Goal: Task Accomplishment & Management: Manage account settings

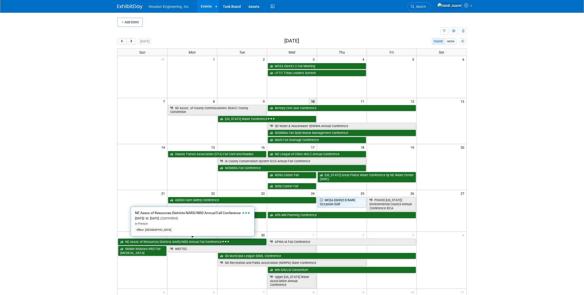
click at [208, 242] on link "NE Assoc of Resources Districts NARD/NRD Annual Fall Conference" at bounding box center [192, 242] width 148 height 7
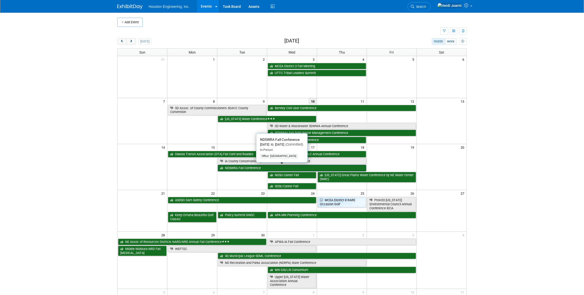
click at [245, 168] on link "NDSWRA Fall Conference" at bounding box center [292, 168] width 148 height 7
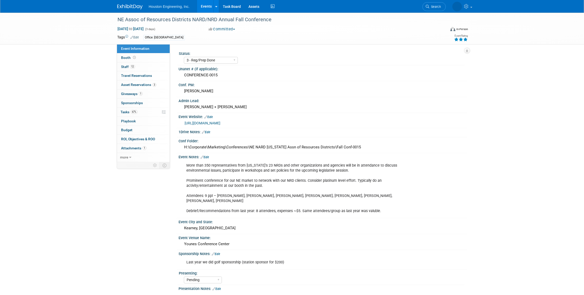
select select "3 - Reg/Prep Done"
select select "Pending"
select select "Water Resources"
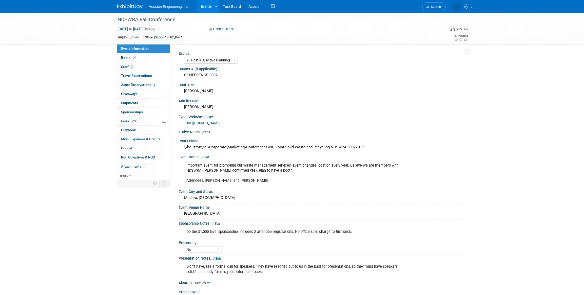
select select "2 - Post KO/Active Planning"
select select "No"
select select "Mun. Infrastructure"
click at [147, 85] on span "Asset Reservations 2" at bounding box center [138, 85] width 35 height 4
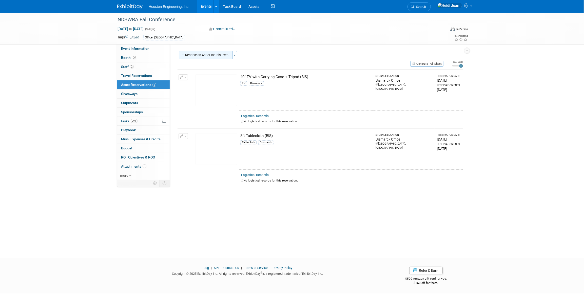
click at [216, 54] on button "Reserve an Asset for this Event" at bounding box center [206, 55] width 54 height 8
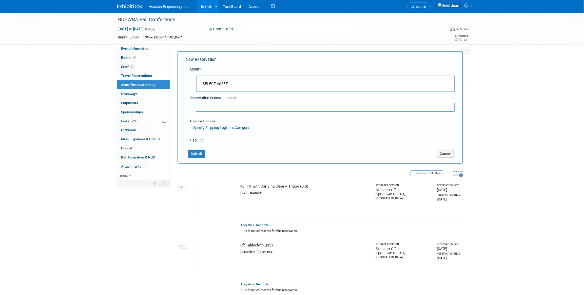
scroll to position [5, 0]
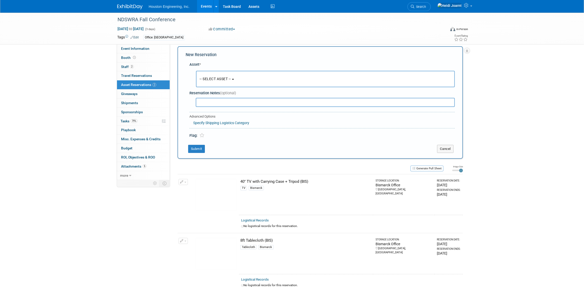
click at [234, 79] on b "button" at bounding box center [233, 79] width 2 height 1
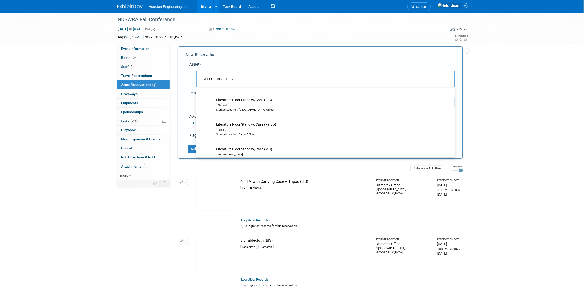
scroll to position [897, 0]
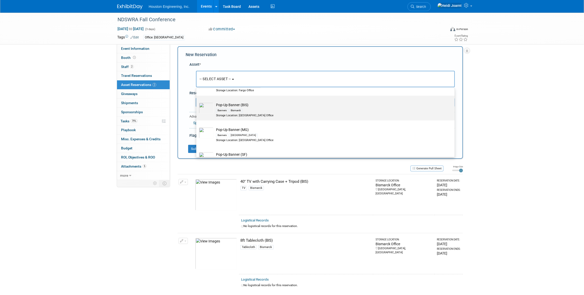
click at [239, 105] on td "Pop-Up Banner (BIS) Banners Bismarck Storage Location: Bismarck Office" at bounding box center [328, 109] width 231 height 15
click at [197, 102] on input "Pop-Up Banner (BIS) Banners Bismarck Storage Location: Bismarck Office" at bounding box center [195, 99] width 3 height 3
select select "10729154"
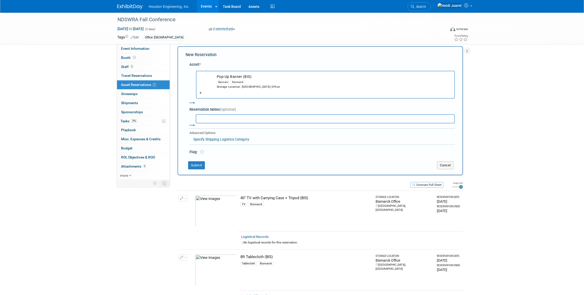
select select "8"
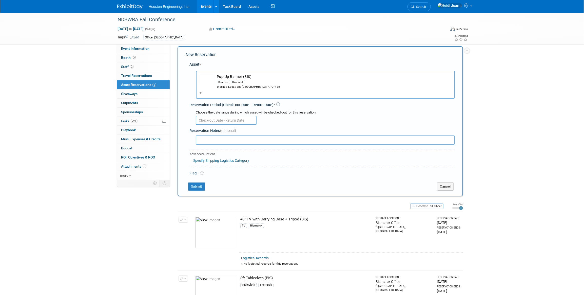
click at [214, 122] on input "text" at bounding box center [226, 120] width 61 height 9
click at [214, 168] on span "15" at bounding box center [212, 167] width 10 height 10
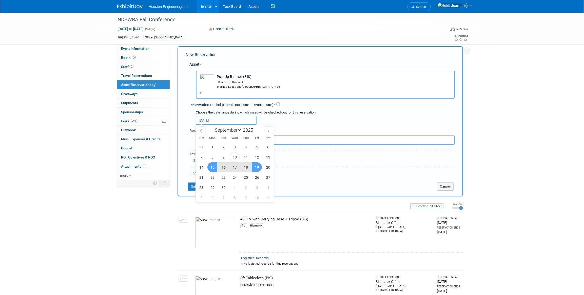
click at [254, 167] on span "19" at bounding box center [257, 167] width 10 height 10
type input "Sep 15, 2025 to Sep 19, 2025"
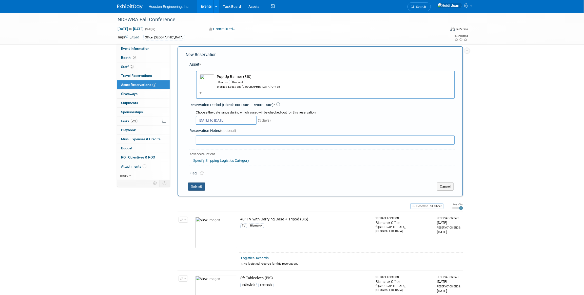
click at [199, 186] on button "Submit" at bounding box center [196, 187] width 17 height 8
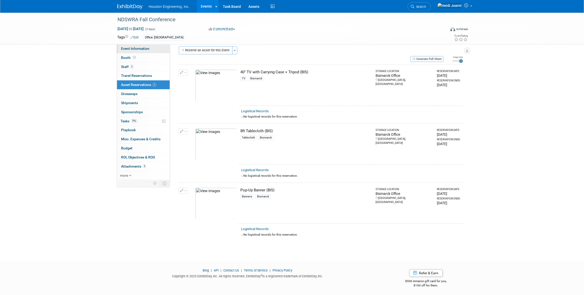
click at [135, 52] on link "Event Information" at bounding box center [143, 48] width 53 height 9
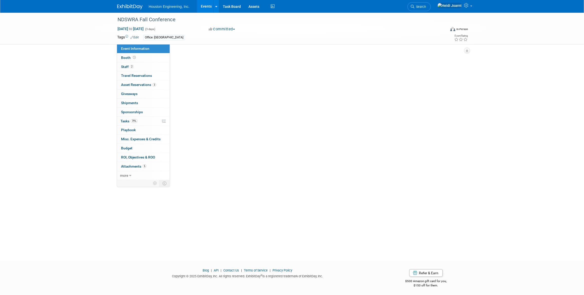
scroll to position [0, 0]
select select "2 - Post KO/Active Planning"
select select "No"
select select "Mun. Infrastructure"
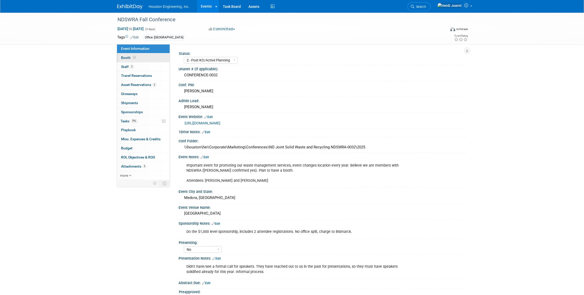
click at [138, 60] on link "Booth" at bounding box center [143, 57] width 53 height 9
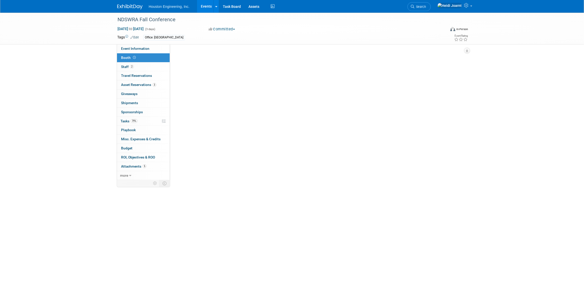
select select "Yes"
select select "Bismarck"
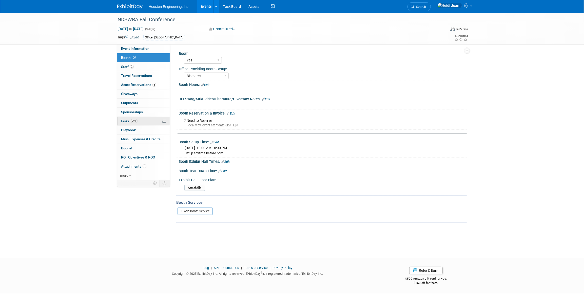
click at [150, 122] on link "79% Tasks 79%" at bounding box center [143, 121] width 53 height 9
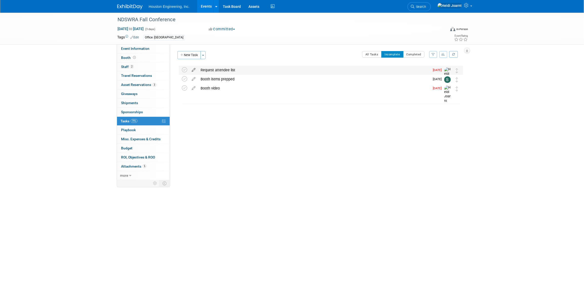
click at [193, 69] on icon at bounding box center [193, 69] width 9 height 6
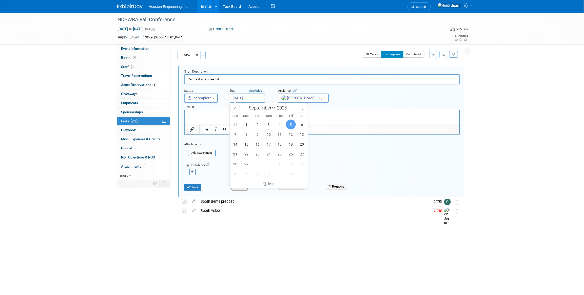
click at [243, 98] on input "Sep 5, 2025" at bounding box center [247, 98] width 35 height 9
click at [281, 135] on span "11" at bounding box center [280, 135] width 10 height 10
type input "Sep 11, 2025"
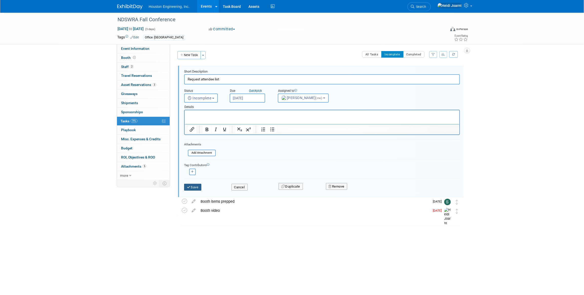
click at [197, 187] on button "Save" at bounding box center [192, 187] width 17 height 7
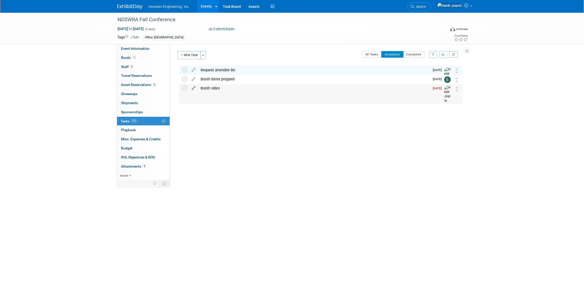
click at [190, 89] on icon at bounding box center [193, 87] width 9 height 6
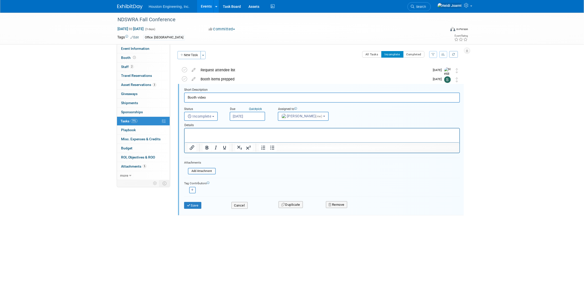
click at [252, 119] on input "Sep 8, 2025" at bounding box center [247, 116] width 35 height 9
click at [281, 154] on span "11" at bounding box center [280, 153] width 10 height 10
type input "Sep 11, 2025"
click at [201, 203] on button "Save" at bounding box center [192, 205] width 17 height 7
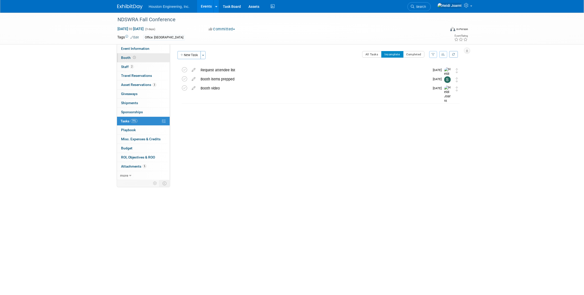
click at [138, 62] on link "Booth" at bounding box center [143, 57] width 53 height 9
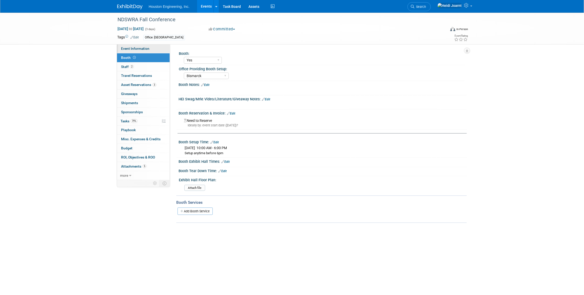
click at [140, 49] on span "Event Information" at bounding box center [135, 49] width 28 height 4
select select "2 - Post KO/Active Planning"
select select "No"
select select "Mun. Infrastructure"
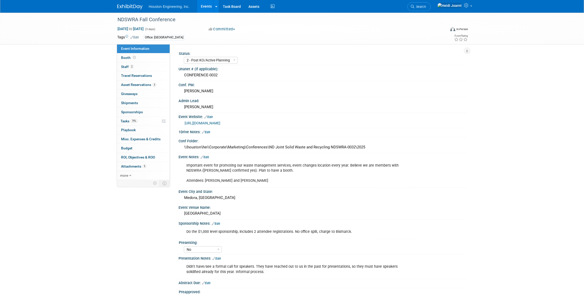
click at [202, 6] on link "Events" at bounding box center [206, 6] width 18 height 13
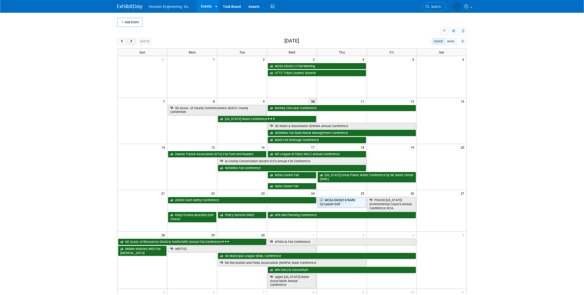
click at [134, 43] on button "next" at bounding box center [130, 41] width 9 height 7
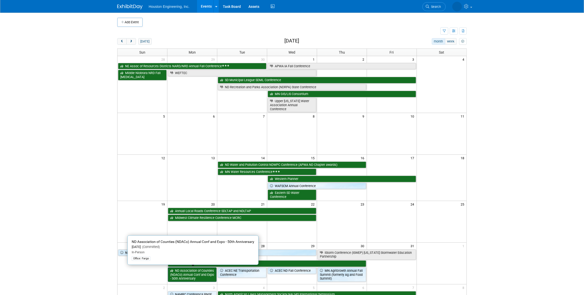
click at [203, 277] on link "ND Association of Counties (NDACo) Annual Conf and Expo - 50th Anniversary" at bounding box center [192, 275] width 49 height 14
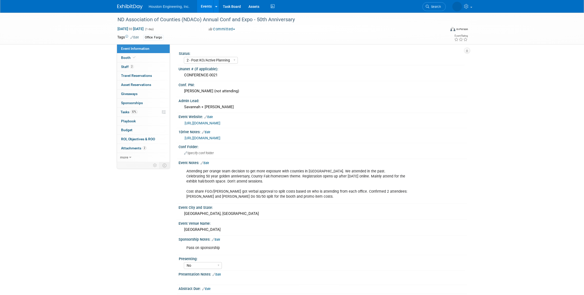
select select "2 - Post KO/Active Planning"
select select "No"
select select "Transportation"
click at [140, 113] on link "57% Tasks 57%" at bounding box center [143, 112] width 53 height 9
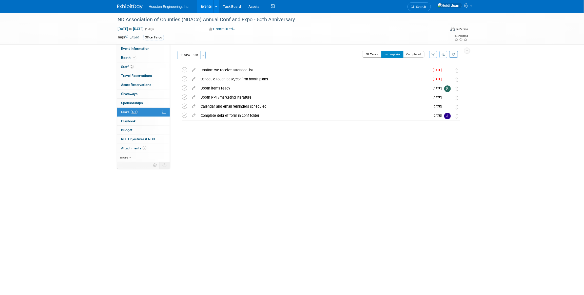
click at [368, 56] on button "All Tasks" at bounding box center [371, 54] width 19 height 7
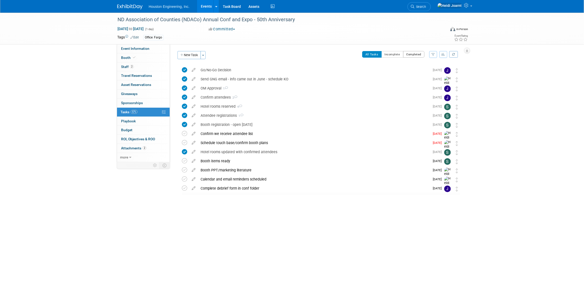
click at [413, 55] on button "Completed" at bounding box center [414, 54] width 22 height 7
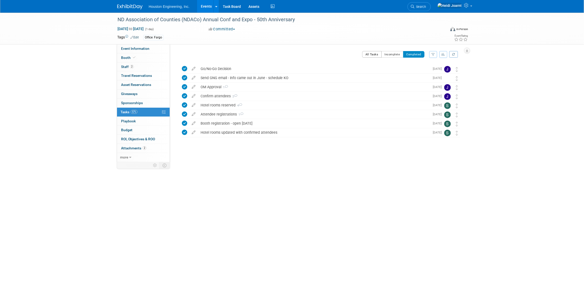
click at [371, 52] on button "All Tasks" at bounding box center [371, 54] width 19 height 7
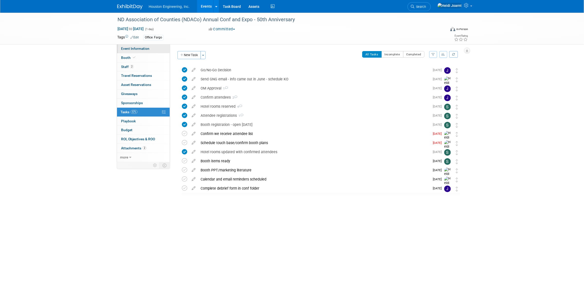
click at [137, 49] on span "Event Information" at bounding box center [135, 49] width 28 height 4
select select "2 - Post KO/Active Planning"
select select "No"
select select "Transportation"
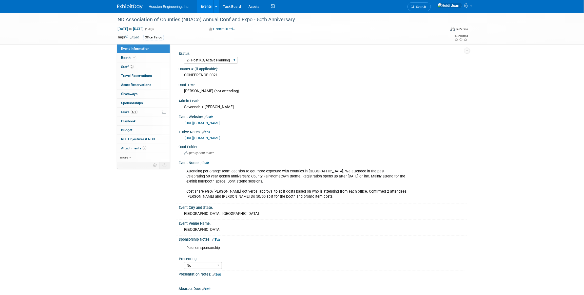
click at [214, 57] on div "1 - GNG/KO Needed 2 - Post KO/Active Planning 3 - Reg/Prep Done" at bounding box center [211, 60] width 54 height 9
click at [215, 59] on select "1 - GNG/KO Needed 2 - Post KO/Active Planning 3 - Reg/Prep Done" at bounding box center [211, 60] width 54 height 7
select select "3 - Reg/Prep Done"
click at [184, 57] on select "1 - GNG/KO Needed 2 - Post KO/Active Planning 3 - Reg/Prep Done" at bounding box center [211, 60] width 54 height 7
click at [134, 113] on span "57%" at bounding box center [134, 112] width 7 height 4
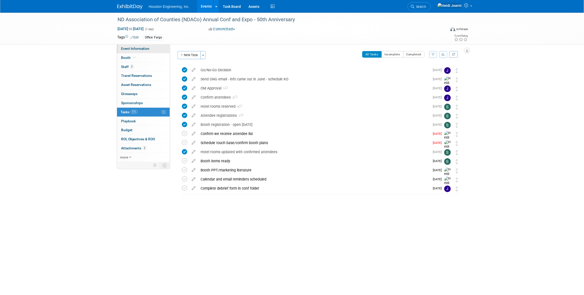
click at [147, 49] on span "Event Information" at bounding box center [135, 49] width 28 height 4
select select "3 - Reg/Prep Done"
select select "No"
select select "Transportation"
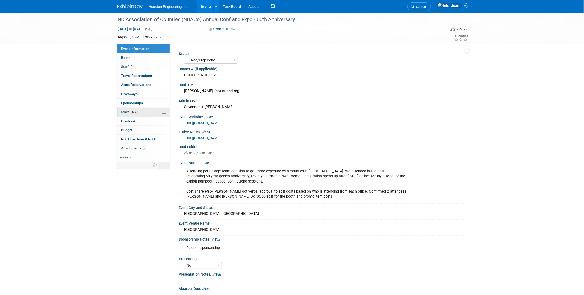
click at [142, 109] on link "57% Tasks 57%" at bounding box center [143, 112] width 53 height 9
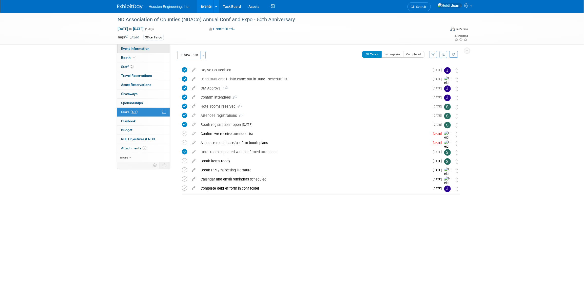
click at [152, 47] on link "Event Information" at bounding box center [143, 48] width 53 height 9
select select "3 - Reg/Prep Done"
select select "No"
select select "Transportation"
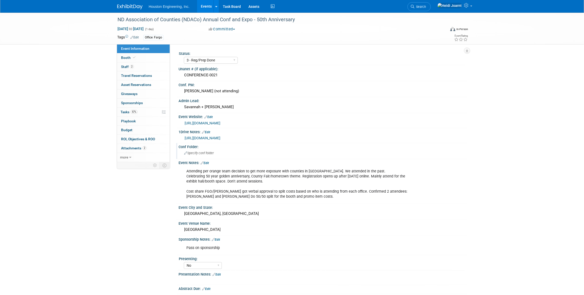
click at [216, 151] on div "Specify conf folder" at bounding box center [322, 153] width 280 height 8
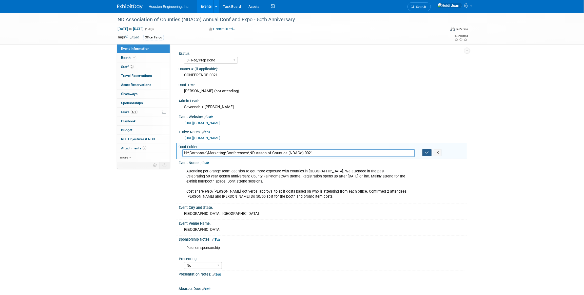
type input "H:\Corporate\Marketing\Conferences\ND Assoc of Counties (NDACo)-0021"
click at [426, 154] on icon "button" at bounding box center [427, 152] width 4 height 3
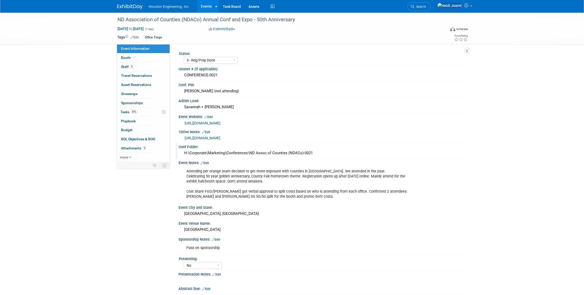
click at [220, 137] on link "https://houstoneng-my.sharepoint.com/:x:/p/hjoarnt/EdDKvNdfr4hIlMytqcWLqd0BXVbJ…" at bounding box center [202, 138] width 36 height 4
click at [141, 111] on link "57% Tasks 57%" at bounding box center [143, 112] width 53 height 9
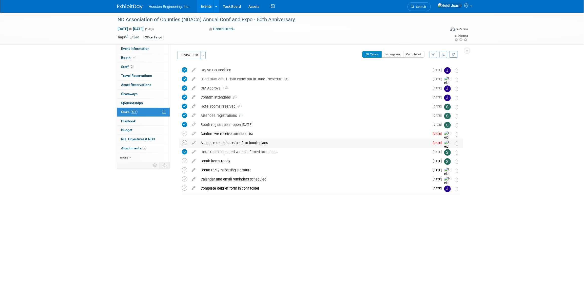
click at [183, 143] on icon at bounding box center [184, 142] width 5 height 5
click at [229, 143] on div "Schedule touch base/confirm booth plans" at bounding box center [314, 143] width 232 height 9
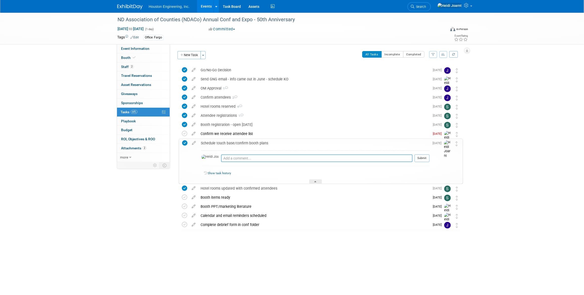
click at [232, 159] on textarea at bounding box center [316, 159] width 191 height 8
type textarea "Scheduled for Oct 13"
click at [422, 161] on button "Submit" at bounding box center [421, 159] width 15 height 8
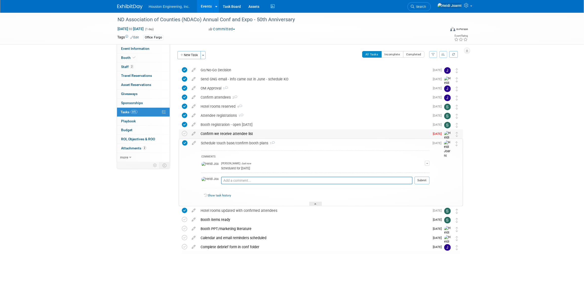
click at [305, 136] on div "Confirm we receive attendee list" at bounding box center [314, 134] width 232 height 9
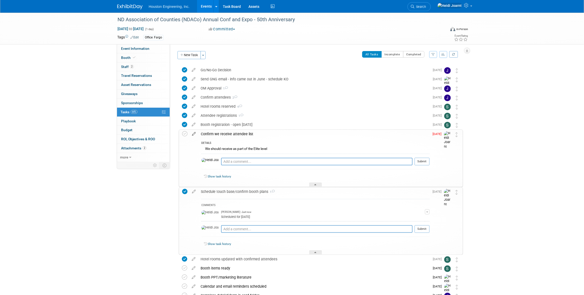
click at [195, 135] on icon at bounding box center [193, 133] width 9 height 6
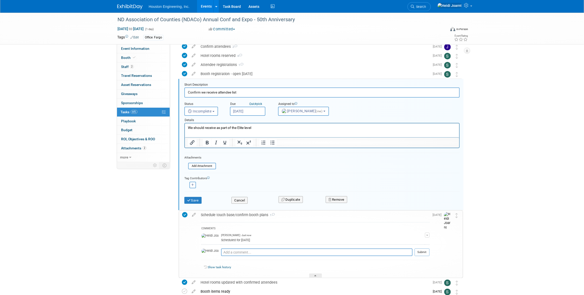
scroll to position [56, 0]
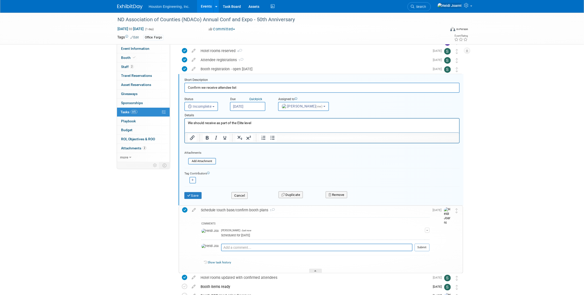
click at [250, 105] on input "Sep 2, 2025" at bounding box center [247, 106] width 35 height 9
click at [292, 172] on span "3" at bounding box center [291, 173] width 10 height 10
type input "Oct 3, 2025"
click at [196, 196] on button "Save" at bounding box center [192, 195] width 17 height 7
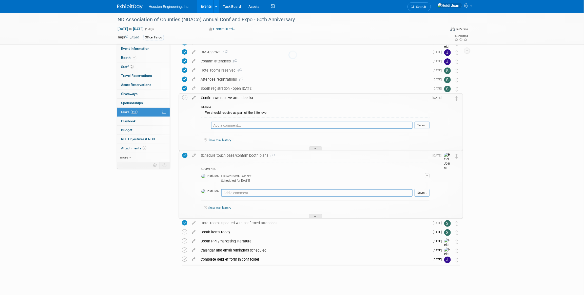
scroll to position [36, 0]
click at [319, 147] on div at bounding box center [315, 149] width 13 height 4
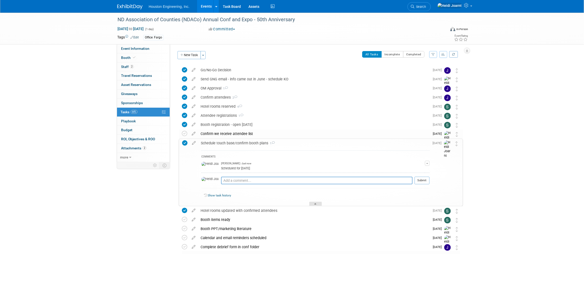
click at [315, 203] on icon at bounding box center [315, 204] width 2 height 3
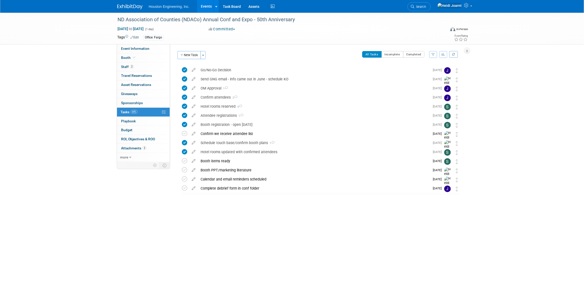
click at [206, 11] on link "Events" at bounding box center [206, 6] width 18 height 13
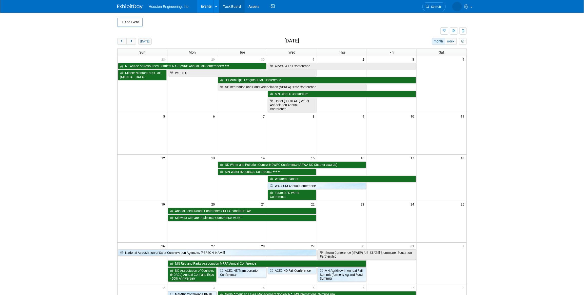
click at [230, 9] on link "Task Board" at bounding box center [232, 6] width 26 height 13
